Goal: Use online tool/utility: Utilize a website feature to perform a specific function

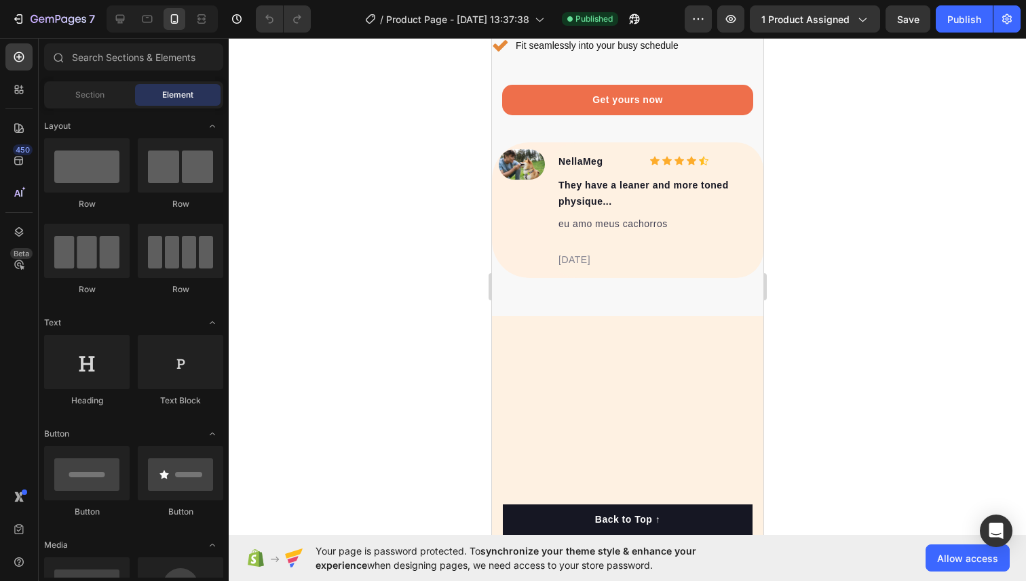
scroll to position [3152, 0]
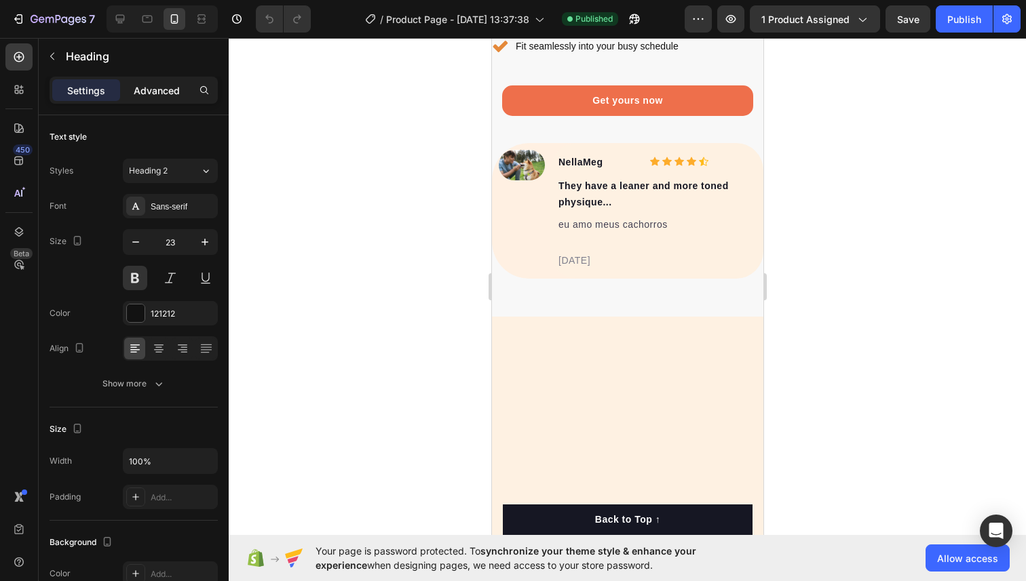
click at [136, 87] on p "Advanced" at bounding box center [157, 90] width 46 height 14
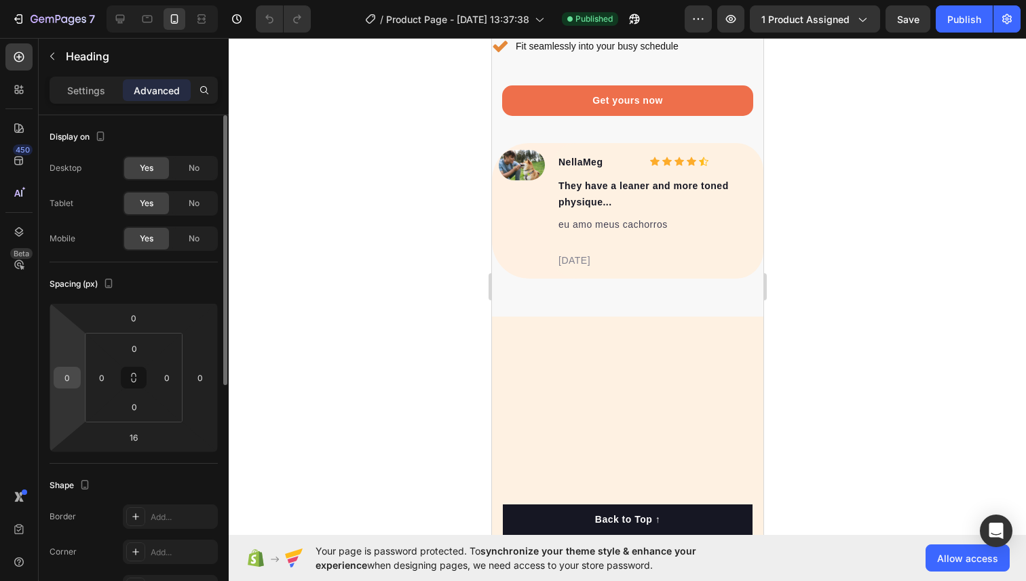
click at [75, 381] on input "0" at bounding box center [67, 378] width 20 height 20
type input "20"
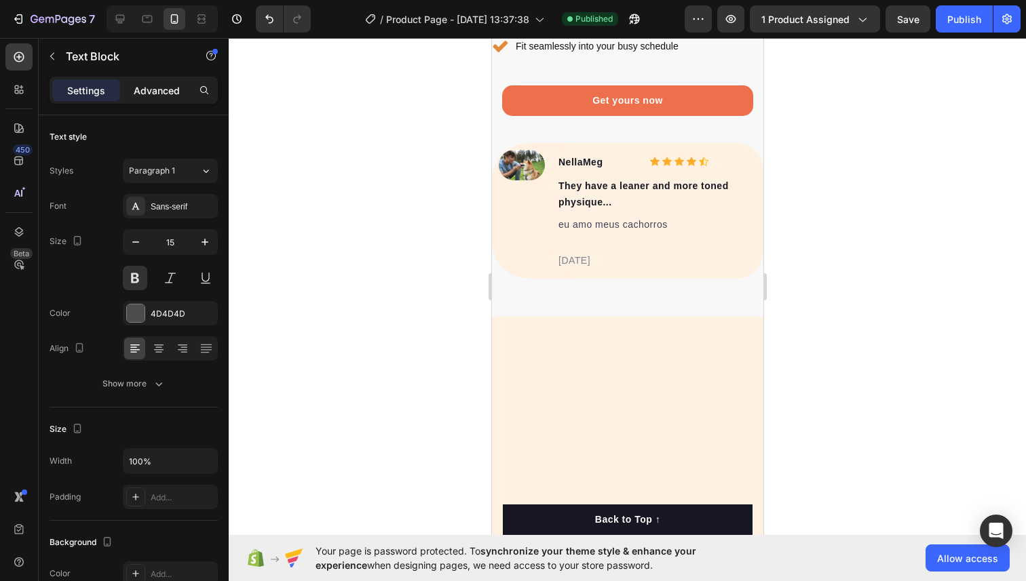
click at [174, 81] on div "Advanced" at bounding box center [157, 90] width 68 height 22
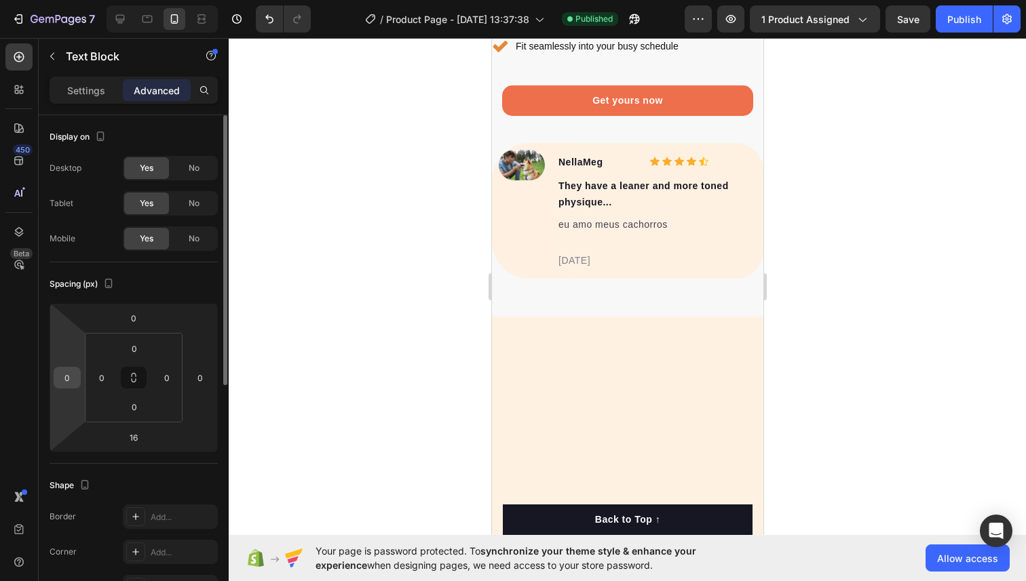
click at [77, 383] on input "0" at bounding box center [67, 378] width 20 height 20
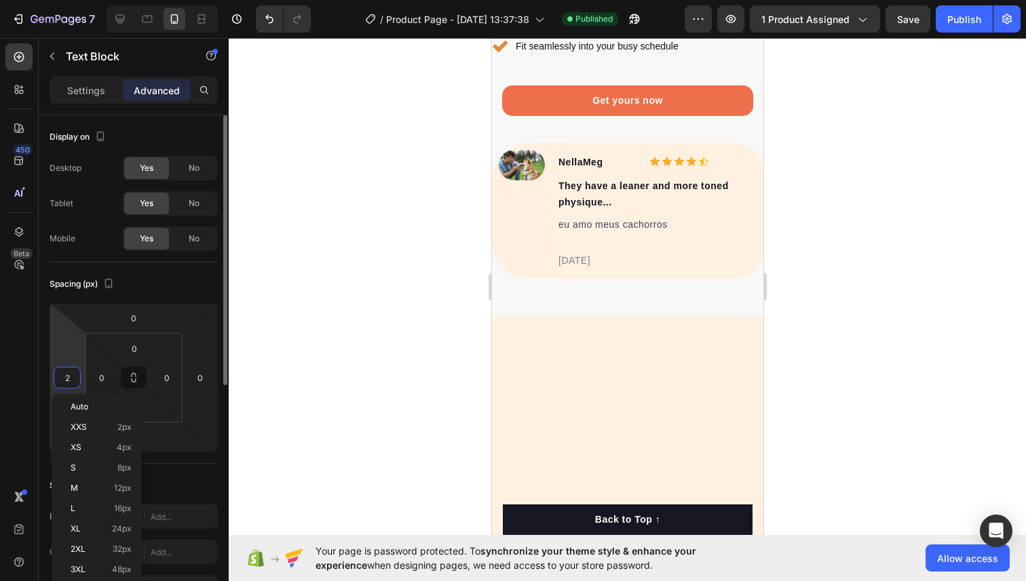
type input "20"
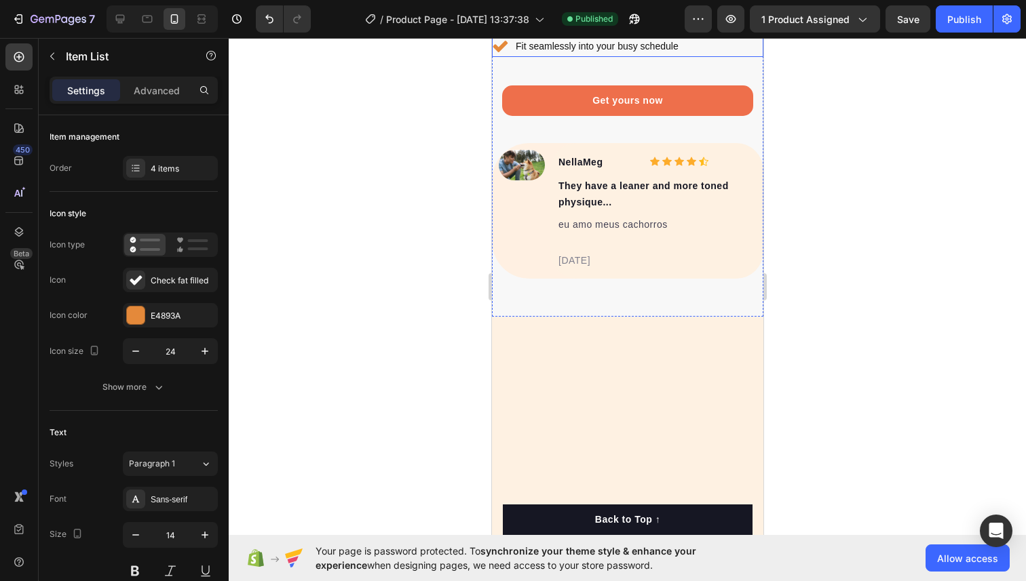
click at [145, 96] on p "Advanced" at bounding box center [157, 90] width 46 height 14
type input "100%"
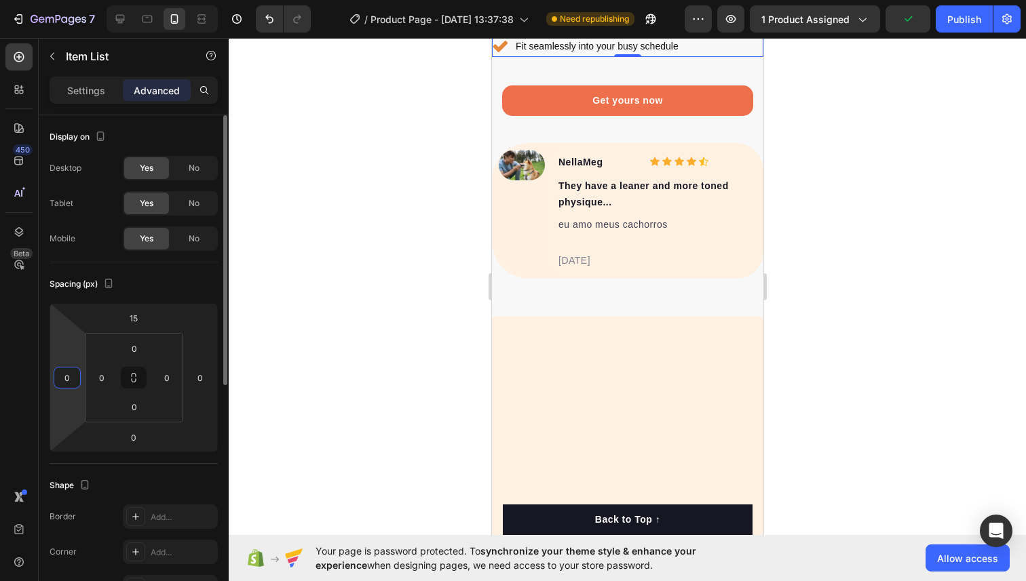
click at [66, 373] on input "0" at bounding box center [67, 378] width 20 height 20
type input "20"
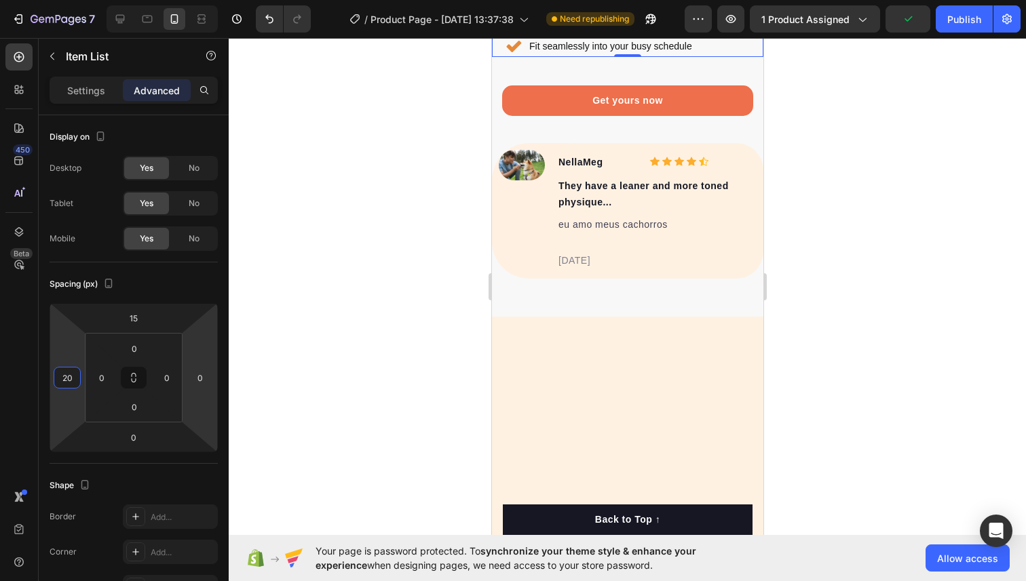
click at [902, 311] on div at bounding box center [627, 309] width 797 height 543
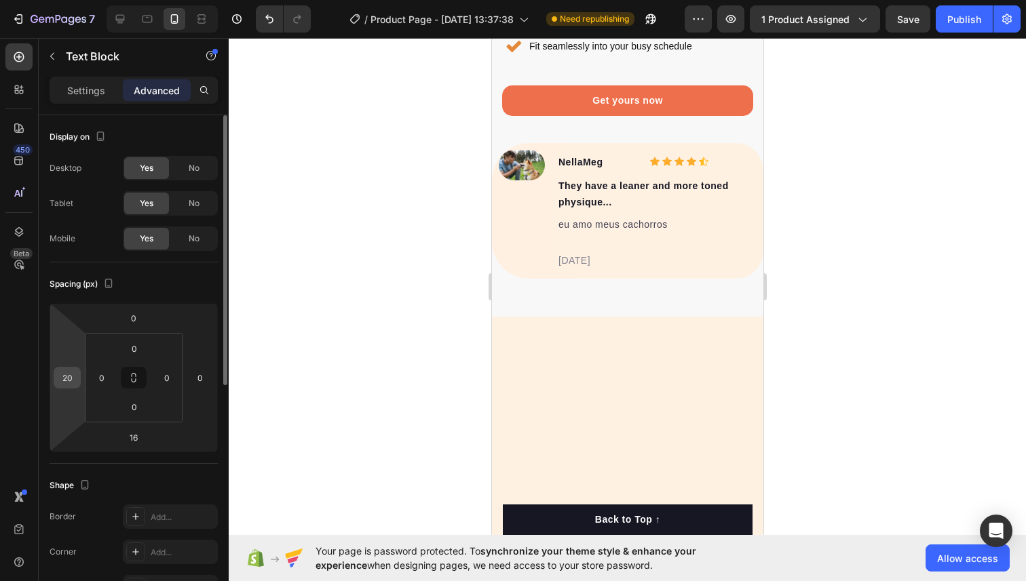
click at [75, 374] on input "20" at bounding box center [67, 378] width 20 height 20
type input "15"
click at [836, 286] on div at bounding box center [627, 309] width 797 height 543
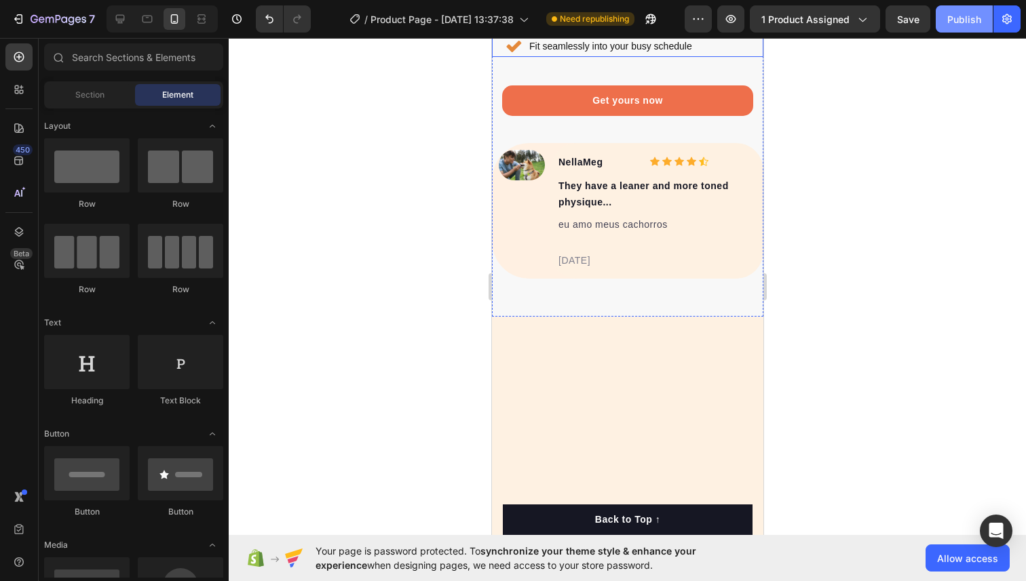
click at [956, 18] on div "Publish" at bounding box center [964, 19] width 34 height 14
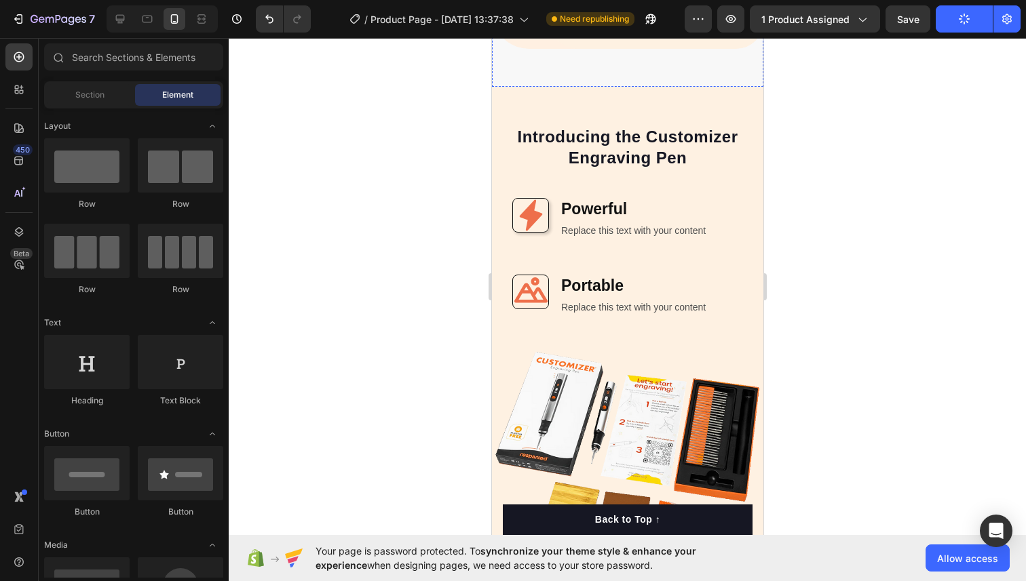
scroll to position [3412, 0]
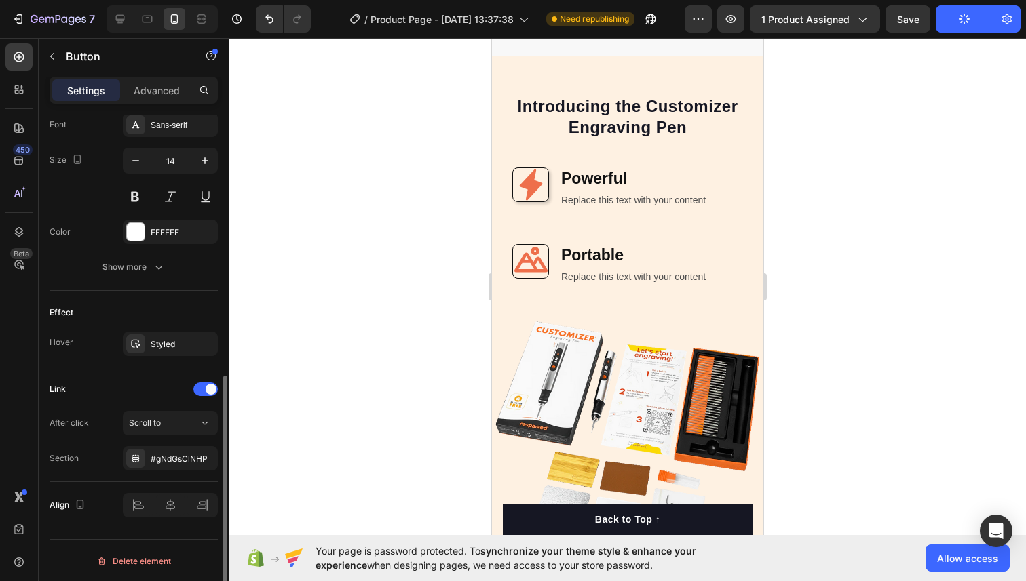
scroll to position [539, 0]
